Goal: Communication & Community: Ask a question

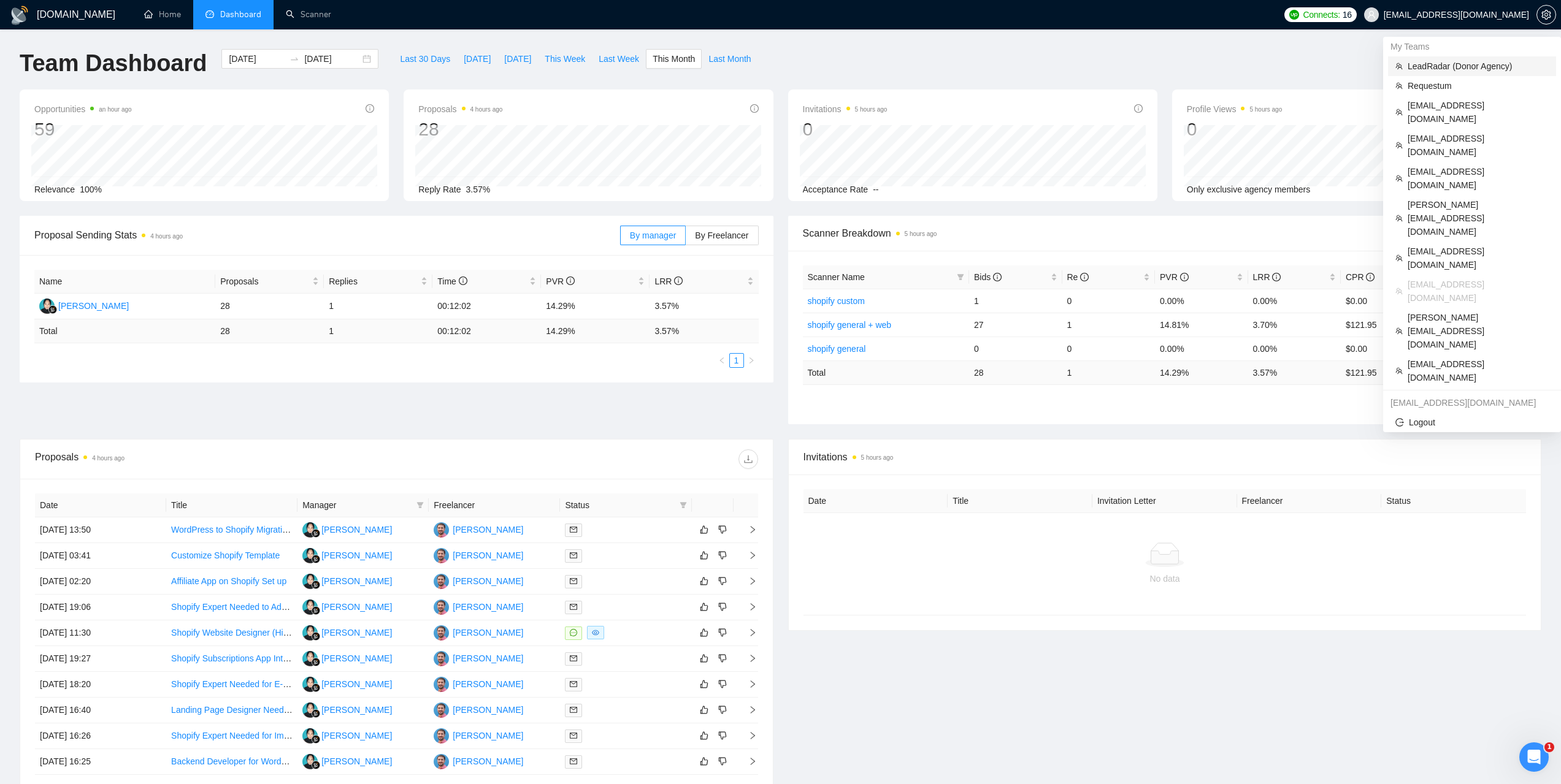
click at [1429, 64] on span "LeadRadar (Donor Agency)" at bounding box center [1479, 66] width 141 height 13
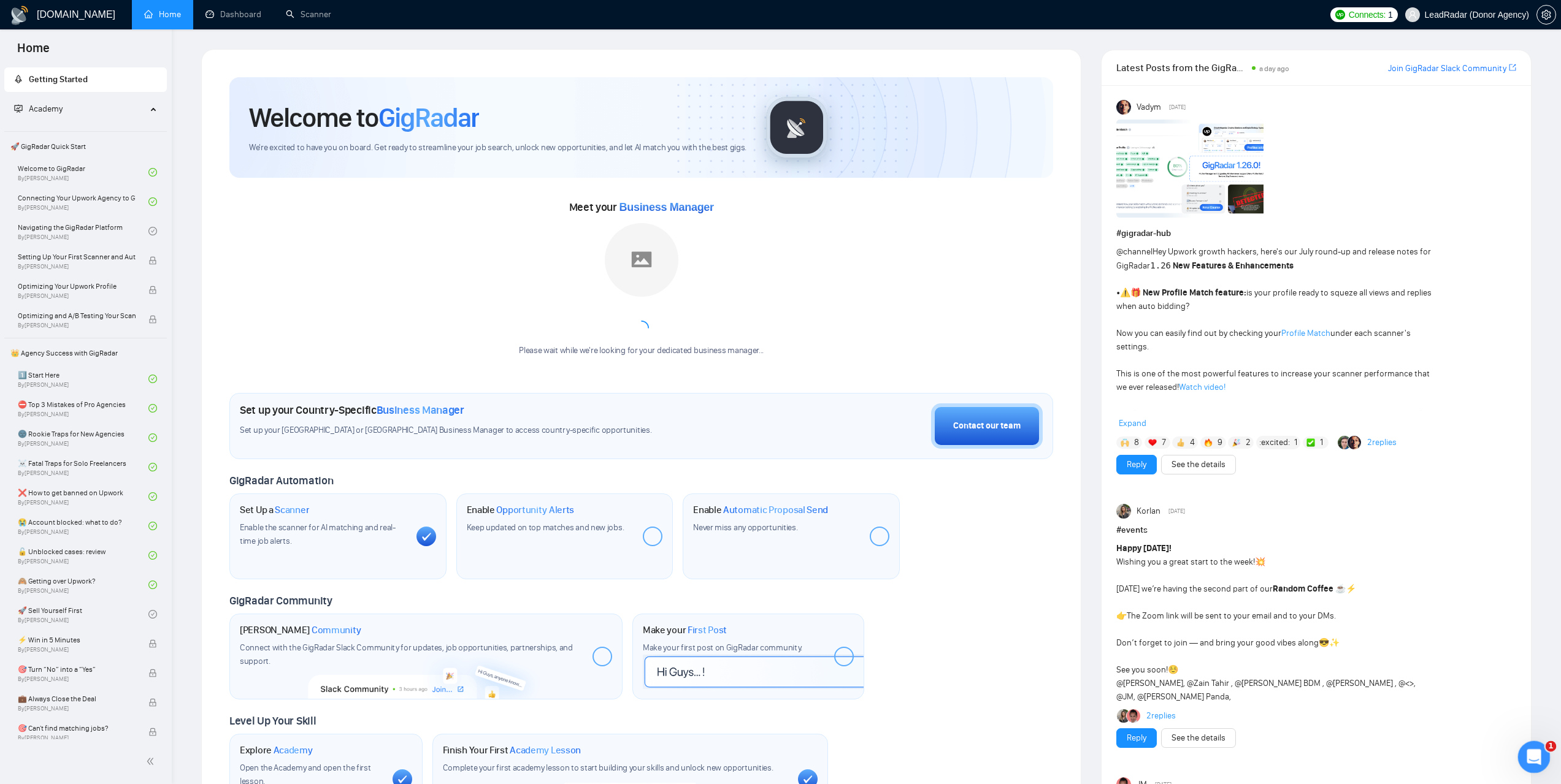
drag, startPoint x: 3009, startPoint y: 1481, endPoint x: 1528, endPoint y: 752, distance: 1650.7
click at [1538, 751] on icon "Відкрити програму для спілкування Intercom" at bounding box center [1533, 756] width 20 height 20
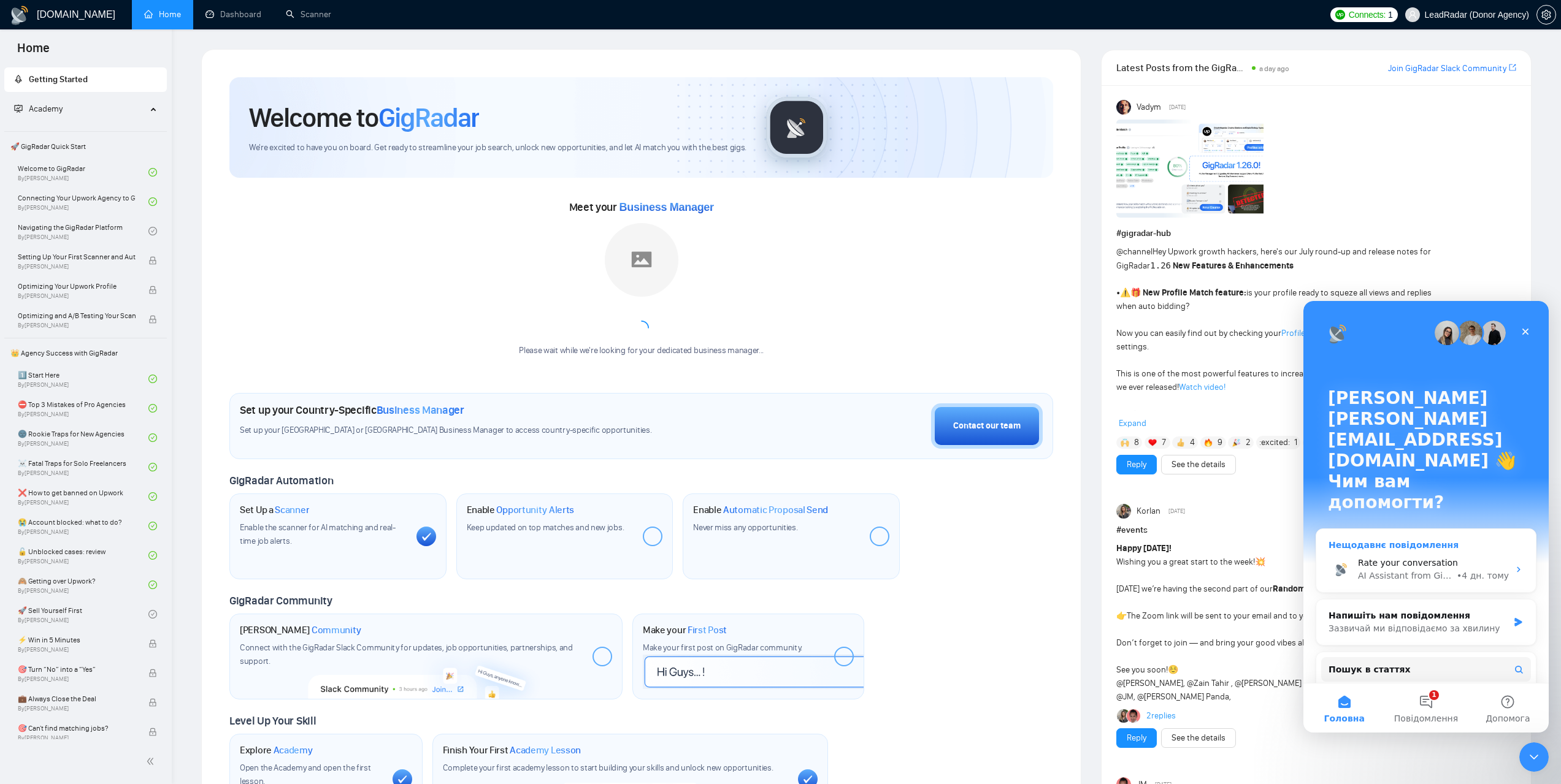
click at [1468, 569] on div "• 4 дн. тому" at bounding box center [1483, 575] width 52 height 13
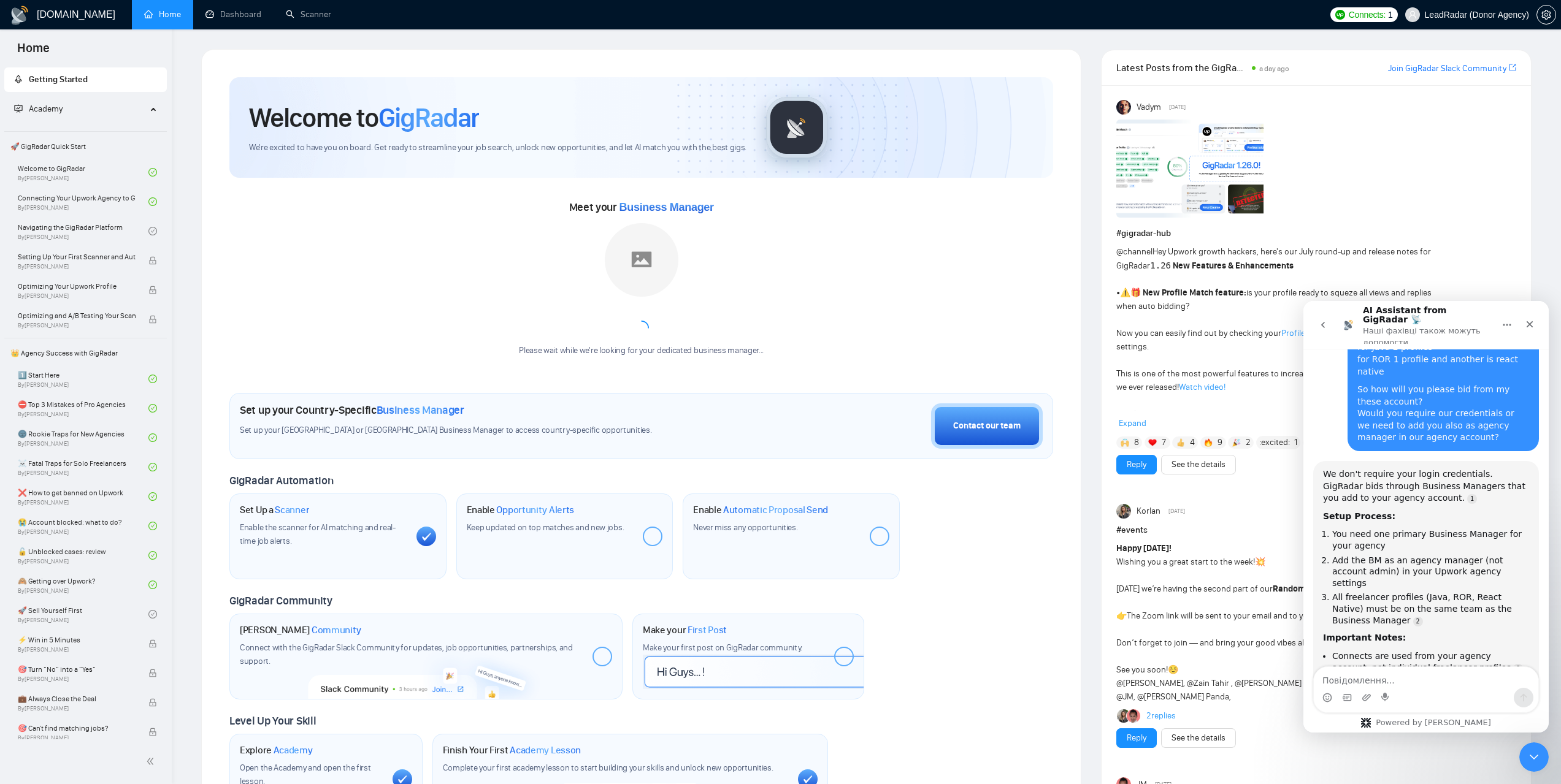
click at [1385, 681] on textarea "Повідомлення..." at bounding box center [1426, 677] width 224 height 21
type textarea "Hello, I have another question. In the job preferences in the scanner, what doe…"
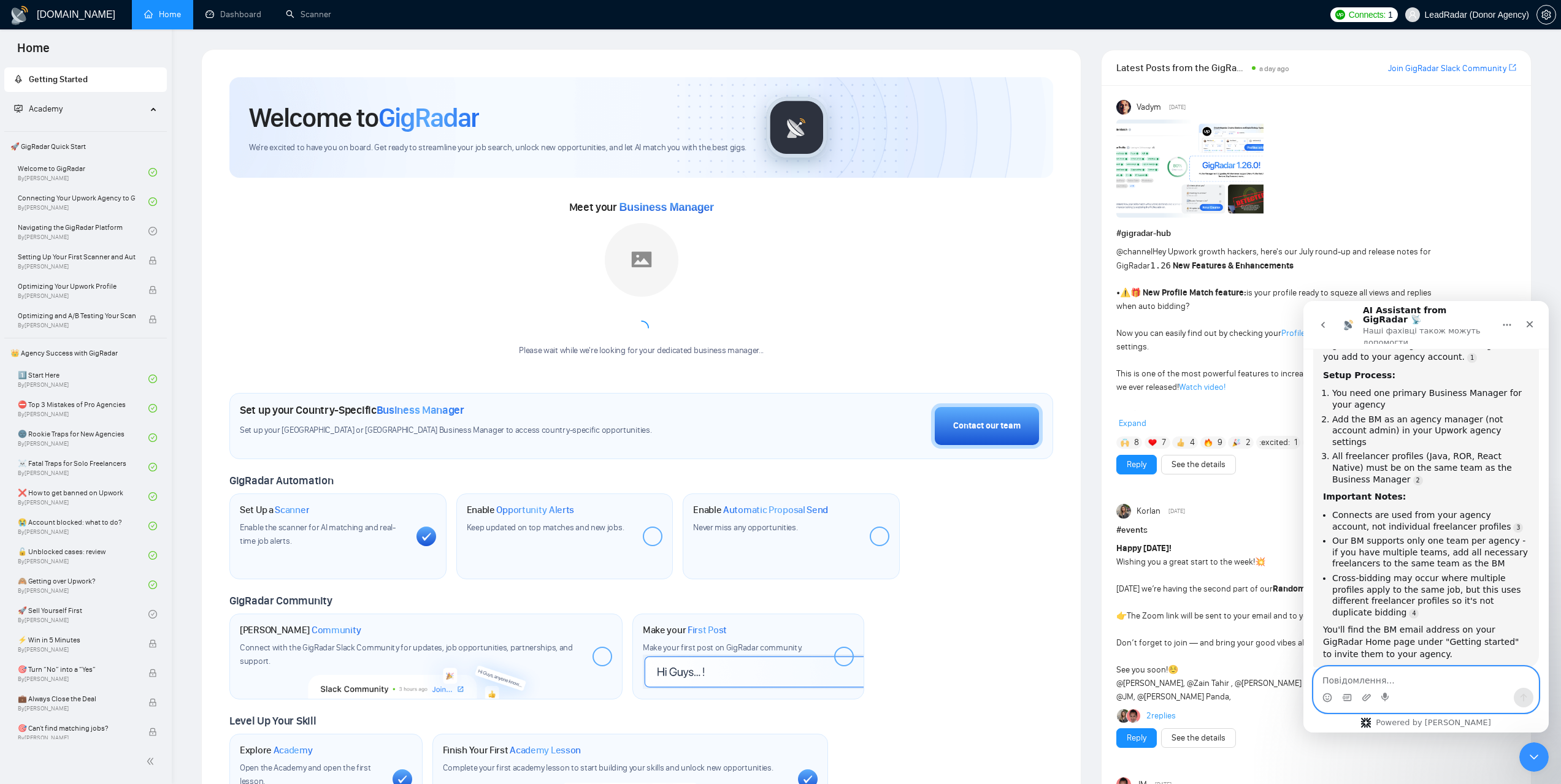
scroll to position [2, 0]
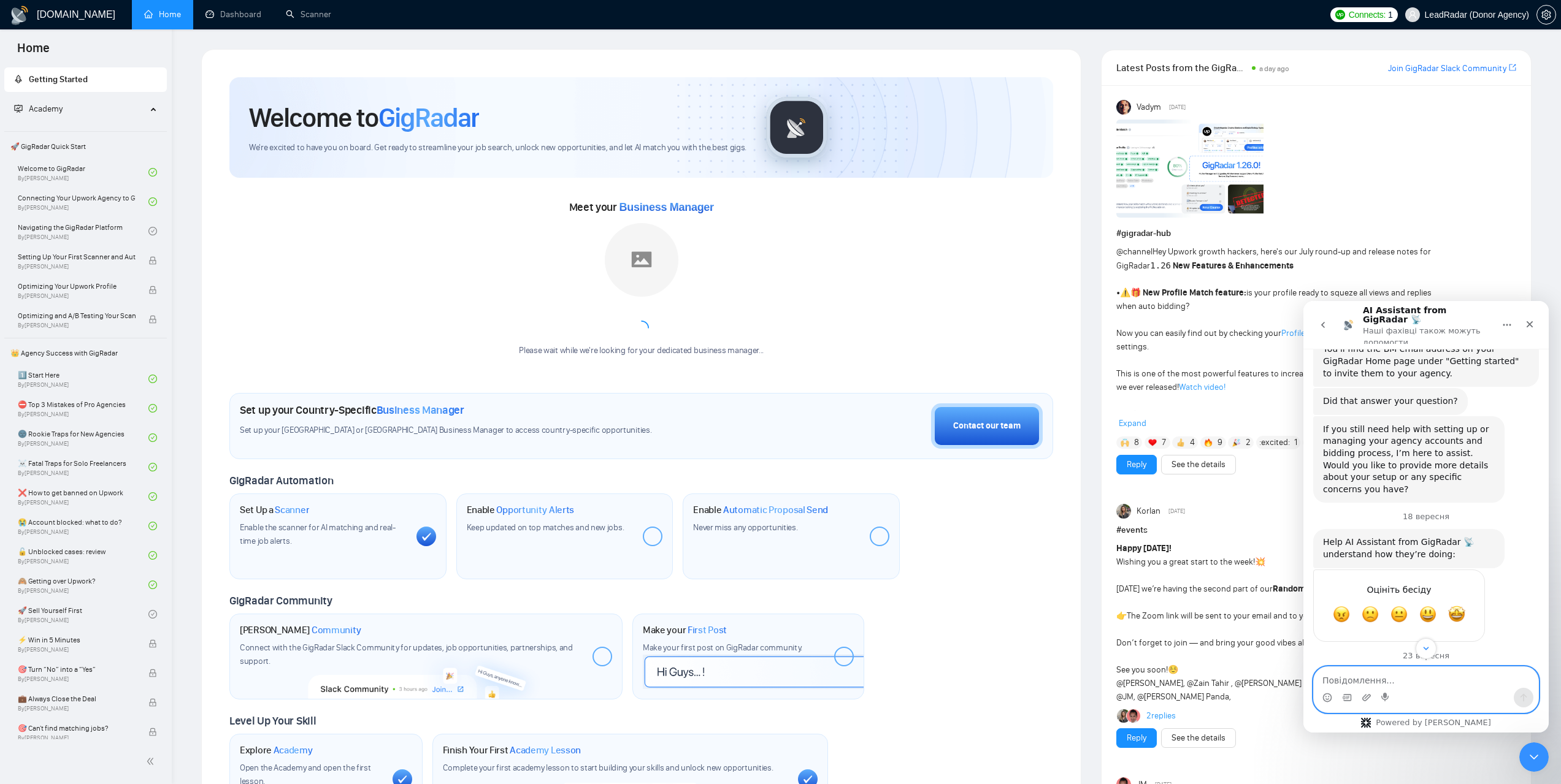
paste textarea "what's the difference between that setting in job preferences and the one in th…"
type textarea "what's the difference between that setting in job preferences and the one in th…"
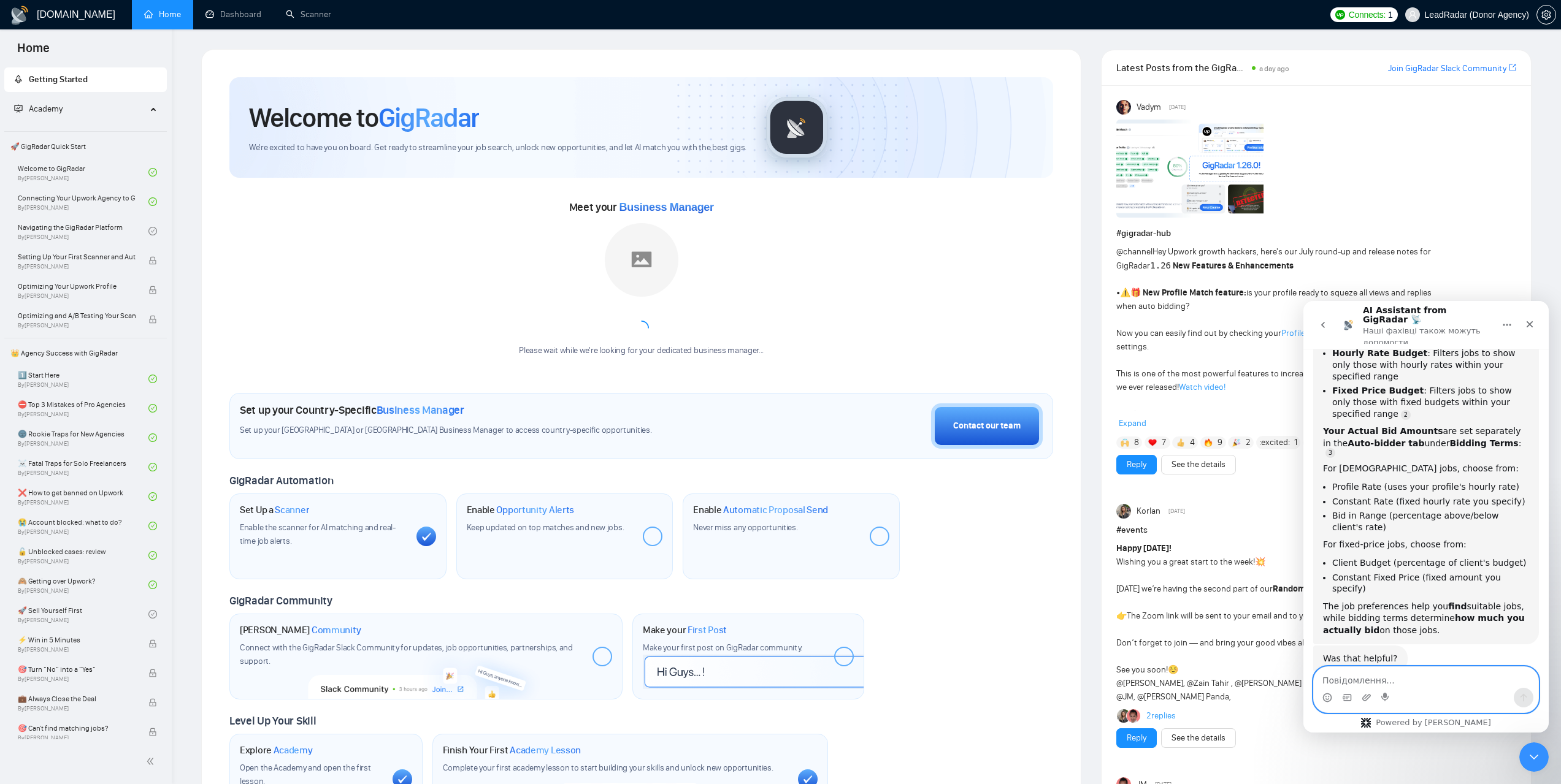
scroll to position [5458, 0]
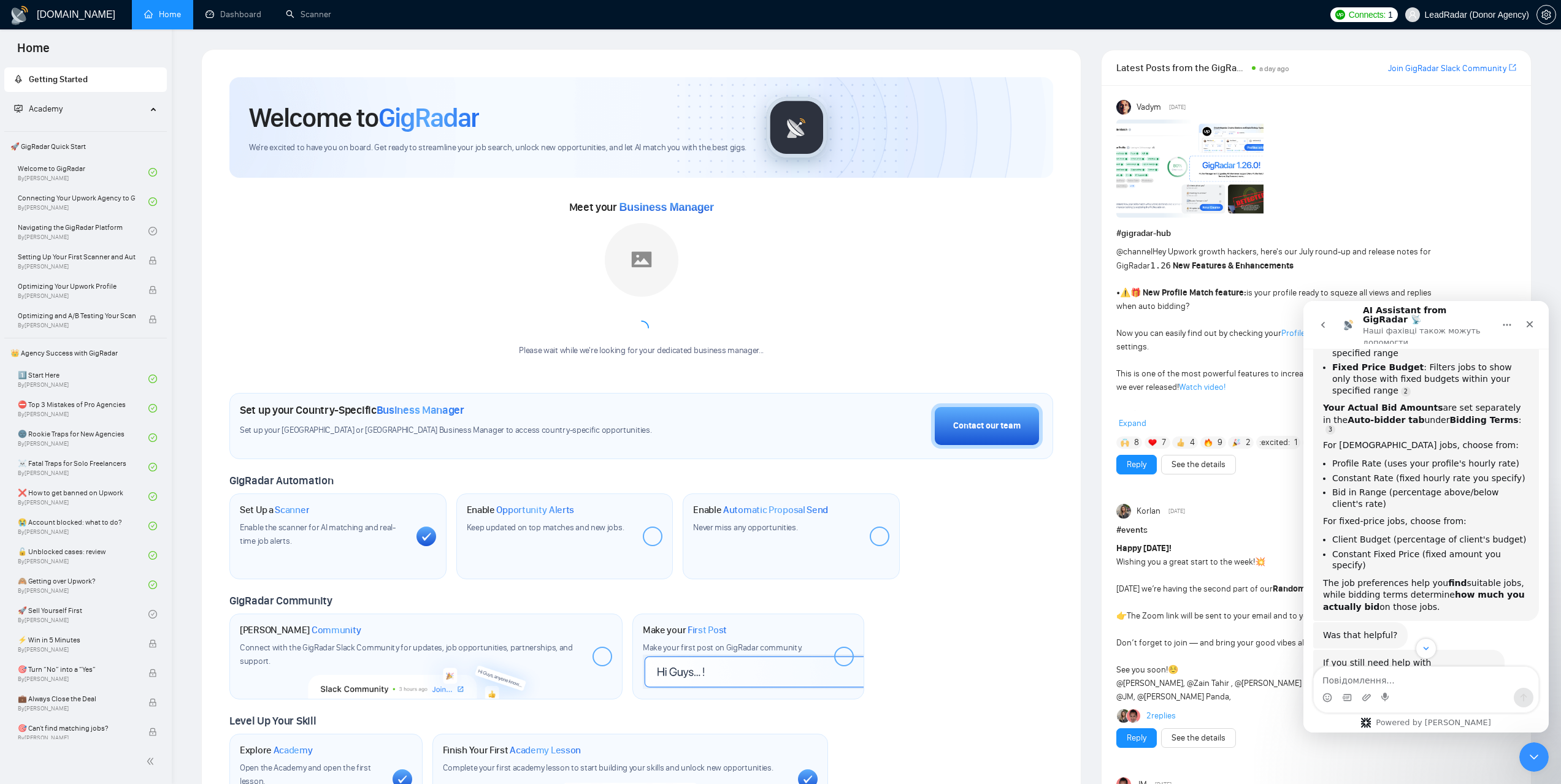
click at [1323, 320] on icon "go back" at bounding box center [1323, 325] width 10 height 10
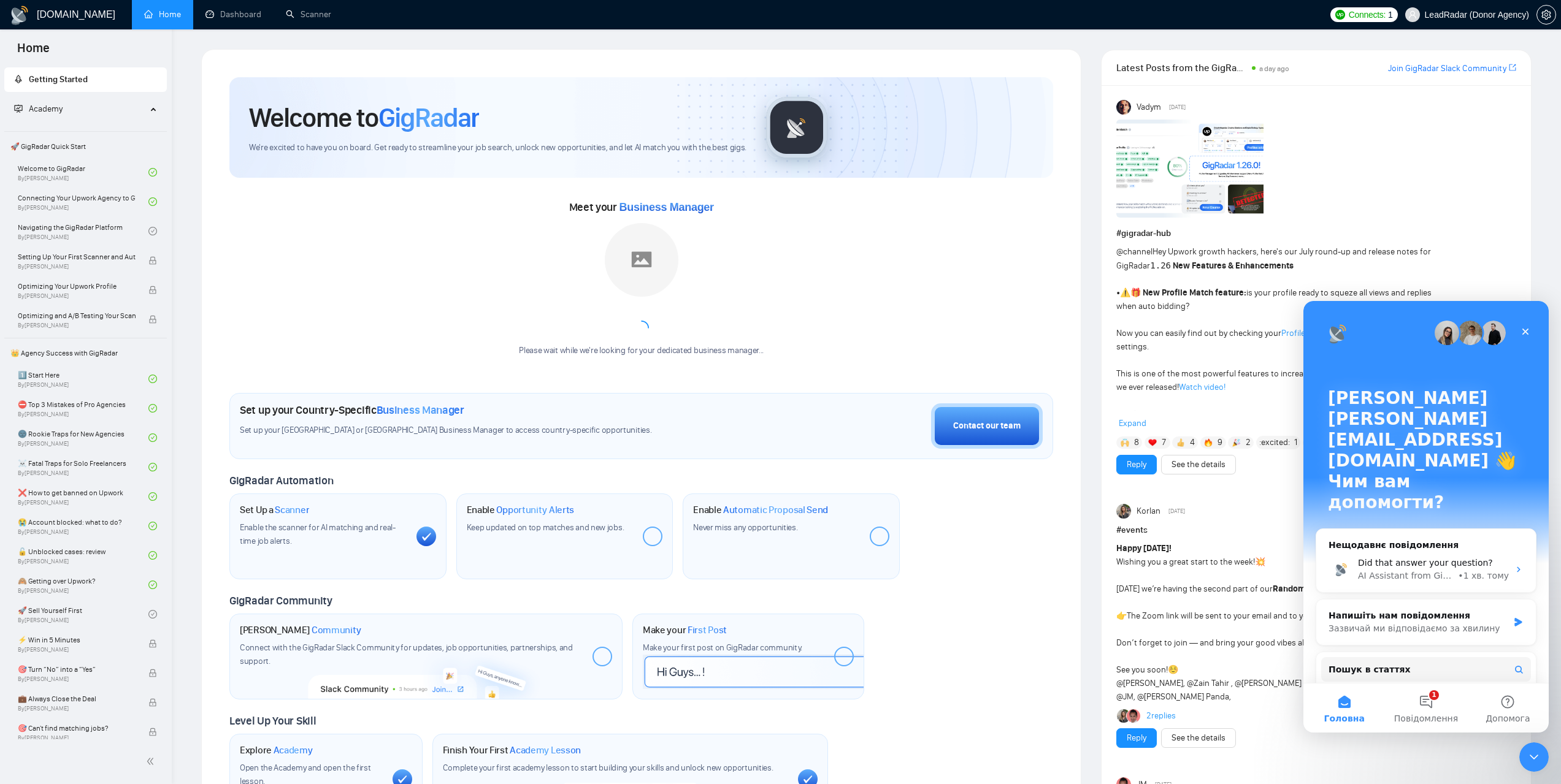
scroll to position [0, 0]
click at [1523, 333] on icon "Закрити" at bounding box center [1525, 332] width 10 height 10
